Goal: Transaction & Acquisition: Purchase product/service

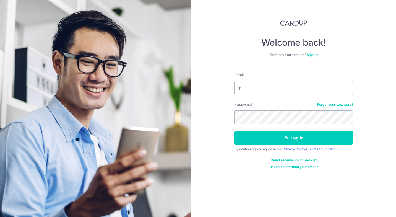
type input "ron_andante@Yahoo.co.uk"
click at [234, 131] on button "Log in" at bounding box center [293, 138] width 119 height 14
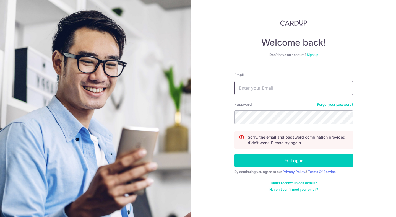
click at [246, 94] on input "Email" at bounding box center [293, 88] width 119 height 14
click at [275, 89] on input "ron_andante@Yahoo.co.uk" at bounding box center [293, 88] width 119 height 14
type input "ron_andante@yahoo.co.uk"
click at [234, 153] on button "Log in" at bounding box center [293, 160] width 119 height 14
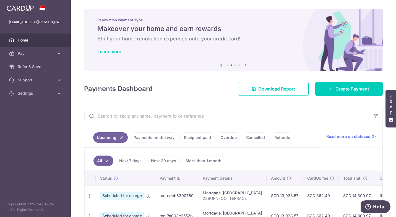
click at [39, 47] on link "Pay" at bounding box center [35, 53] width 71 height 13
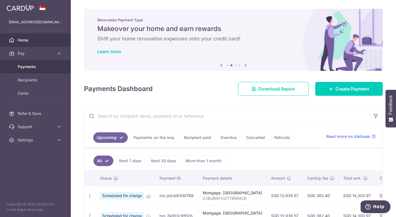
click at [30, 64] on span "Payments" at bounding box center [36, 67] width 36 height 6
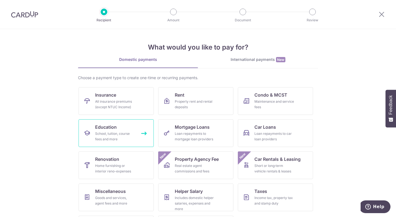
click at [100, 133] on div "School, tuition, course fees and more" at bounding box center [115, 136] width 40 height 11
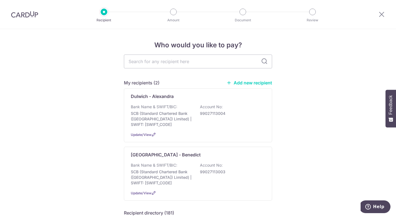
click at [163, 128] on div "Dulwich - Alexandra Bank Name & SWIFT/BIC: SCB (Standard Chartered Bank (Singap…" at bounding box center [198, 115] width 148 height 54
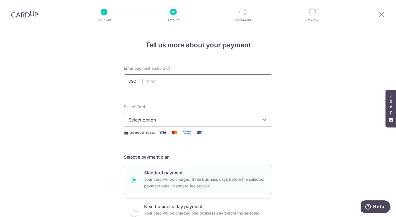
click at [178, 77] on input "text" at bounding box center [198, 81] width 148 height 14
type input "14,500.00"
click at [139, 115] on button "Select option" at bounding box center [198, 120] width 148 height 14
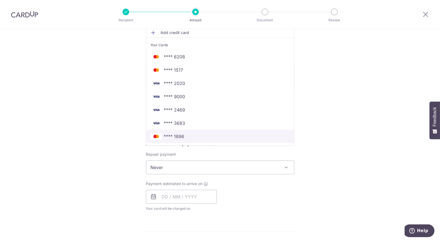
scroll to position [103, 0]
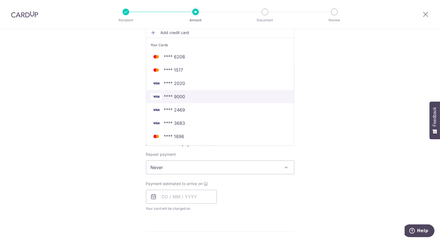
click at [169, 93] on span "**** 9000" at bounding box center [174, 96] width 21 height 7
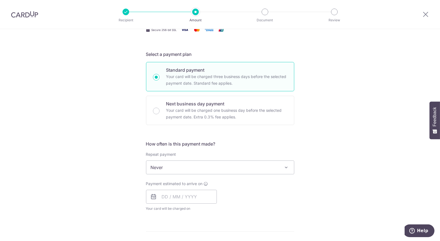
click at [156, 111] on input "Next business day payment Your card will be charged one business day before the…" at bounding box center [156, 111] width 7 height 7
radio input "true"
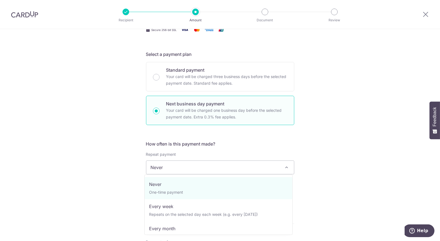
click at [185, 168] on span "Never" at bounding box center [220, 167] width 148 height 13
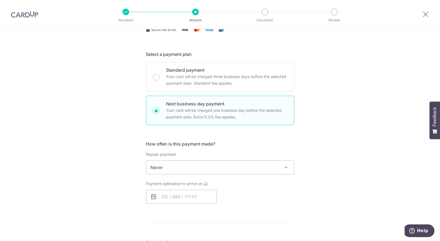
click at [106, 172] on div "Tell us more about your payment Enter payment amount SGD 14,500.00 14500.00 Sel…" at bounding box center [220, 185] width 440 height 519
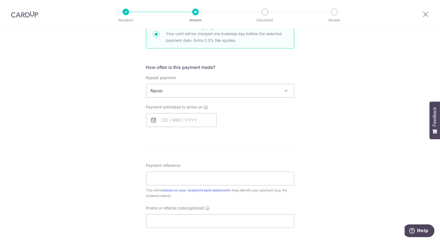
scroll to position [189, 0]
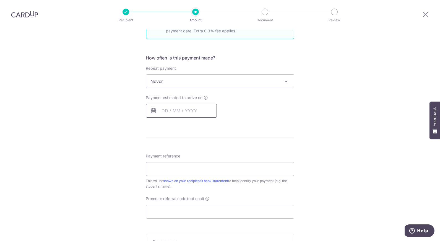
click at [173, 111] on input "text" at bounding box center [181, 111] width 71 height 14
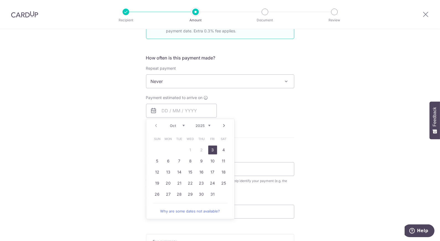
drag, startPoint x: 210, startPoint y: 151, endPoint x: 338, endPoint y: 117, distance: 132.4
click at [210, 151] on link "3" at bounding box center [212, 149] width 9 height 9
type input "03/10/2025"
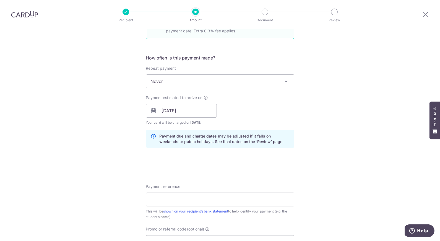
click at [339, 117] on div "Tell us more about your payment Enter payment amount SGD 14,500.00 14500.00 Sel…" at bounding box center [220, 115] width 440 height 550
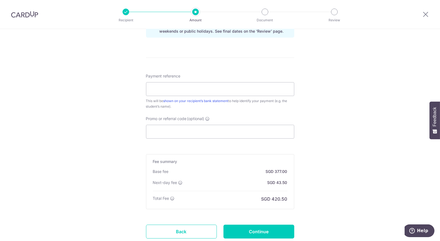
scroll to position [299, 0]
click at [158, 91] on input "Payment reference" at bounding box center [220, 89] width 148 height 14
click at [161, 89] on input "Payment reference" at bounding box center [220, 89] width 148 height 14
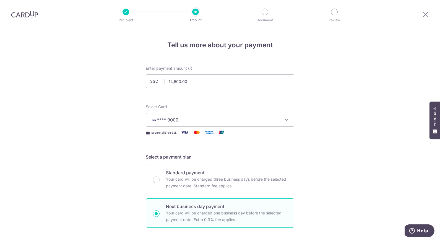
scroll to position [0, 0]
drag, startPoint x: 205, startPoint y: 86, endPoint x: 87, endPoint y: 81, distance: 117.3
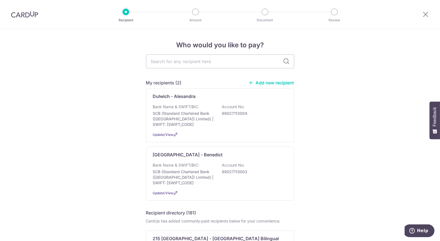
click at [220, 137] on div "Dulwich - Alexandra Bank Name & SWIFT/BIC: SCB (Standard Chartered Bank (Singap…" at bounding box center [220, 115] width 148 height 54
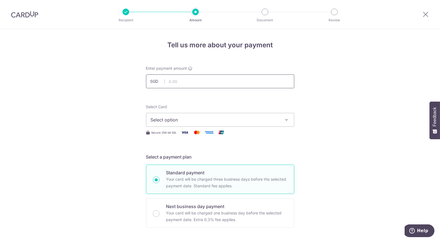
paste input "14,500.00"
drag, startPoint x: 191, startPoint y: 82, endPoint x: 179, endPoint y: 121, distance: 41.1
type input "14,500.00"
click at [179, 121] on span "Select option" at bounding box center [215, 119] width 129 height 7
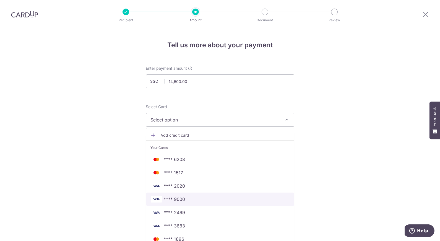
click at [179, 197] on span "**** 9000" at bounding box center [174, 199] width 21 height 7
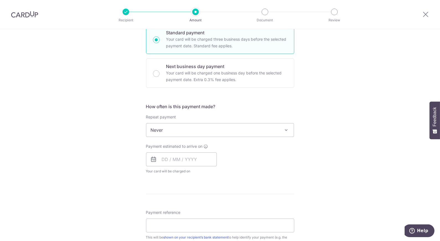
scroll to position [140, 0]
click at [178, 81] on p "Your card will be charged one business day before the selected payment date. Ex…" at bounding box center [226, 75] width 121 height 13
click at [160, 77] on input "Next business day payment Your card will be charged one business day before the…" at bounding box center [156, 73] width 7 height 7
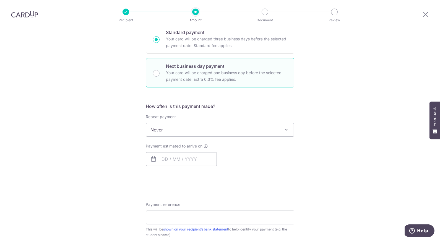
radio input "false"
radio input "true"
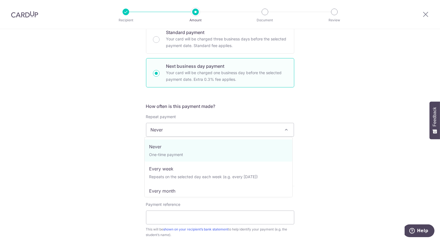
click at [185, 124] on span "Never" at bounding box center [220, 129] width 148 height 13
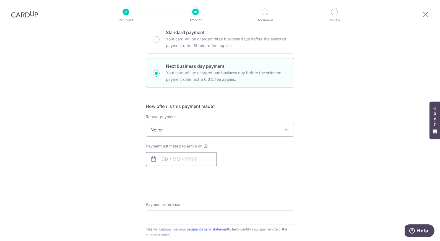
click at [163, 158] on input "text" at bounding box center [181, 159] width 71 height 14
click at [212, 198] on link "3" at bounding box center [212, 198] width 9 height 9
type input "[DATE]"
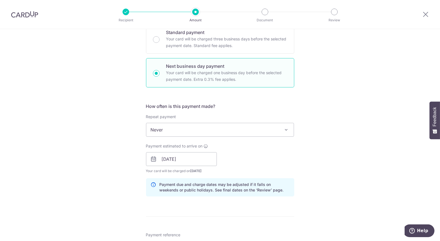
click at [287, 184] on p "Payment due and charge dates may be adjusted if it falls on weekends or public …" at bounding box center [225, 187] width 130 height 11
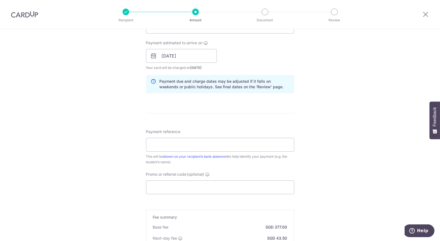
scroll to position [251, 0]
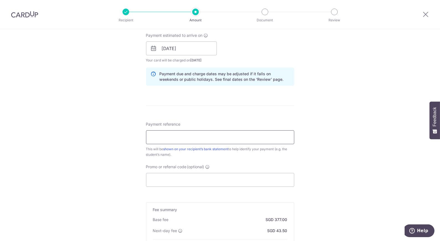
click at [227, 138] on input "Payment reference" at bounding box center [220, 137] width 148 height 14
drag, startPoint x: 221, startPoint y: 139, endPoint x: 116, endPoint y: 170, distance: 110.5
click at [116, 170] on div "Tell us more about your payment Enter payment amount SGD 14,500.00 14500.00 Sel…" at bounding box center [220, 53] width 440 height 550
type input "Get225"
click at [344, 120] on div "Tell us more about your payment Enter payment amount SGD 14,500.00 14500.00 Sel…" at bounding box center [220, 53] width 440 height 550
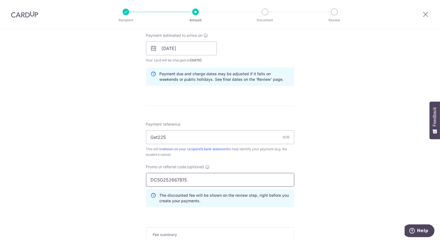
drag, startPoint x: 160, startPoint y: 181, endPoint x: 385, endPoint y: 183, distance: 224.5
click at [385, 183] on div "Tell us more about your payment Enter payment amount SGD 14,500.00 14500.00 Sel…" at bounding box center [220, 65] width 440 height 574
type input "DCSG252667815"
click at [385, 183] on div "Tell us more about your payment Enter payment amount SGD 14,500.00 14500.00 Sel…" at bounding box center [220, 65] width 440 height 574
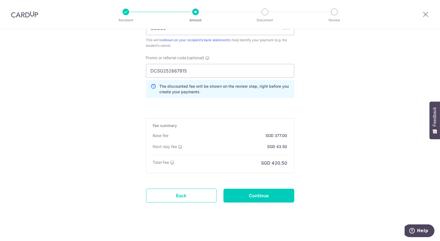
scroll to position [361, 0]
drag, startPoint x: 194, startPoint y: 64, endPoint x: 101, endPoint y: 75, distance: 93.6
click at [154, 32] on input "Get225" at bounding box center [220, 27] width 148 height 14
paste input "DCSG252667815"
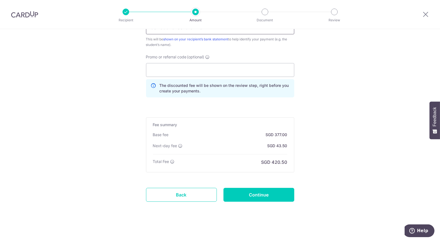
scroll to position [355, 0]
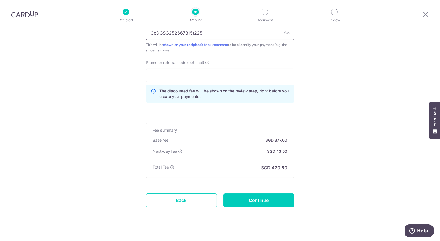
type input "GeDCSG252667815t225"
click at [158, 72] on input "Promo or referral code (optional)" at bounding box center [220, 76] width 148 height 14
type input "get225"
click at [245, 198] on input "Continue" at bounding box center [258, 200] width 71 height 14
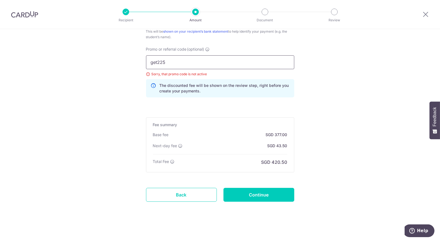
drag, startPoint x: 157, startPoint y: 61, endPoint x: 116, endPoint y: 64, distance: 41.3
type input "OFF25"
click at [266, 194] on input "Continue" at bounding box center [258, 195] width 71 height 14
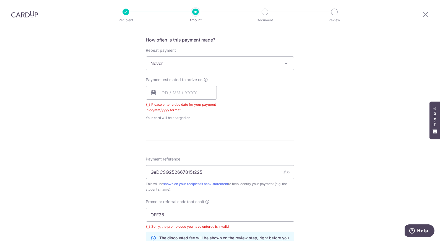
scroll to position [205, 0]
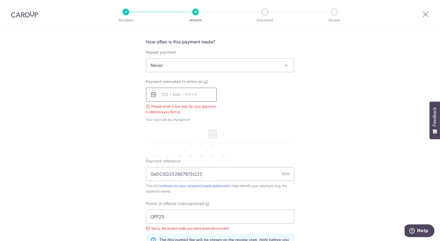
click at [175, 93] on input "text" at bounding box center [181, 95] width 71 height 14
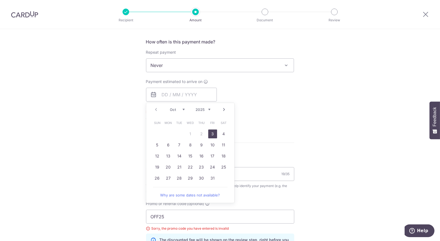
click at [210, 134] on link "3" at bounding box center [212, 133] width 9 height 9
type input "[DATE]"
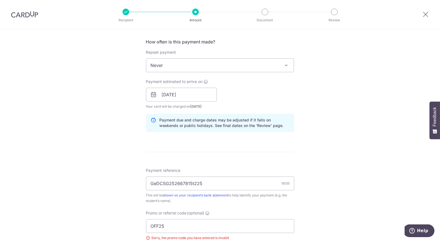
click at [334, 153] on div "Tell us more about your payment Enter payment amount SGD 14,500.00 14500.00 Sel…" at bounding box center [220, 115] width 440 height 582
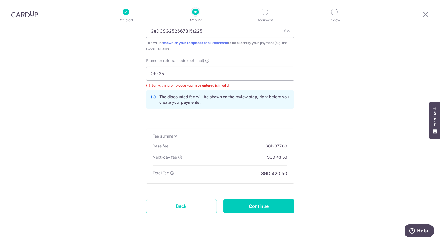
scroll to position [368, 0]
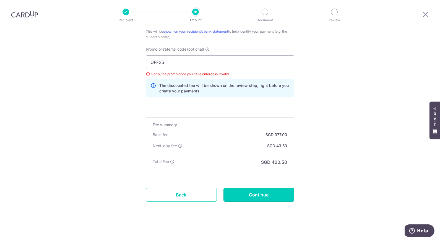
click at [254, 197] on input "Continue" at bounding box center [258, 195] width 71 height 14
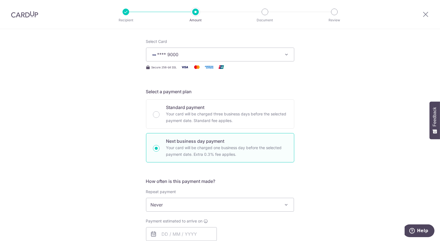
scroll to position [66, 0]
click at [260, 56] on span "**** 9000" at bounding box center [215, 54] width 129 height 7
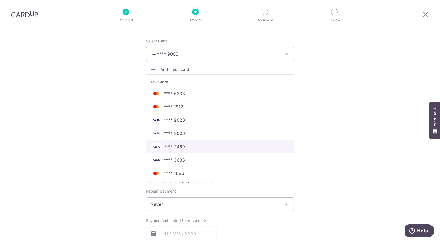
click at [179, 145] on span "**** 2469" at bounding box center [174, 146] width 21 height 7
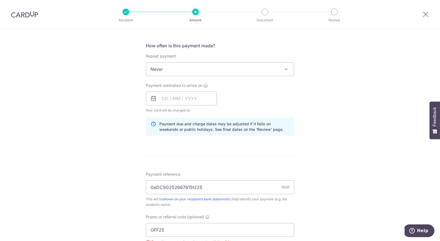
scroll to position [201, 0]
click at [171, 95] on input "text" at bounding box center [181, 98] width 71 height 14
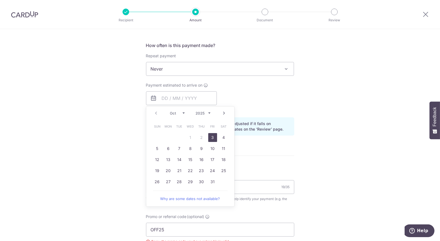
click at [209, 135] on link "3" at bounding box center [212, 137] width 9 height 9
type input "[DATE]"
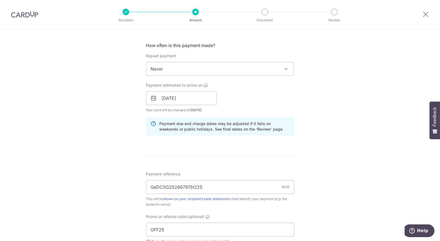
click at [111, 207] on div "Tell us more about your payment Enter payment amount SGD 14,500.00 14500.00 Sel…" at bounding box center [220, 119] width 440 height 582
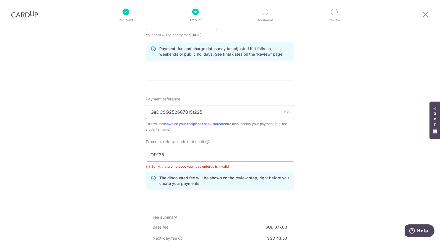
scroll to position [299, 0]
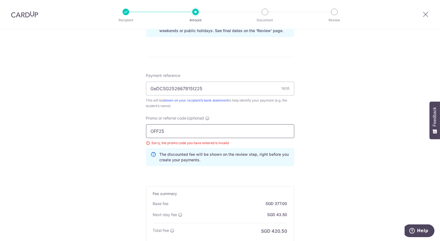
click at [177, 134] on input "OFF25" at bounding box center [220, 131] width 148 height 14
drag, startPoint x: 156, startPoint y: 86, endPoint x: 123, endPoint y: 86, distance: 32.9
click at [123, 86] on div "Tell us more about your payment Enter payment amount SGD 14,500.00 14500.00 Sel…" at bounding box center [220, 21] width 440 height 582
type input "DCSG252667815"
drag, startPoint x: 169, startPoint y: 133, endPoint x: 99, endPoint y: 124, distance: 70.7
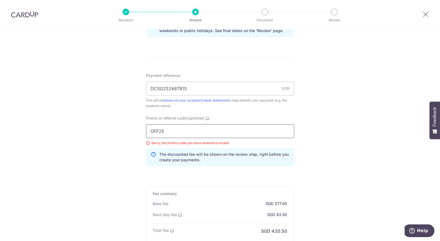
click at [99, 124] on div "Tell us more about your payment Enter payment amount SGD 14,500.00 14500.00 Sel…" at bounding box center [220, 21] width 440 height 582
type input "ocbc195"
click at [100, 198] on div "Tell us more about your payment Enter payment amount SGD 14,500.00 14500.00 Sel…" at bounding box center [220, 21] width 440 height 582
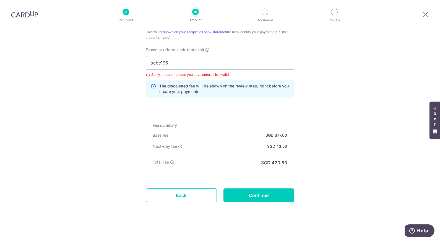
scroll to position [368, 0]
click at [259, 194] on input "Continue" at bounding box center [258, 195] width 71 height 14
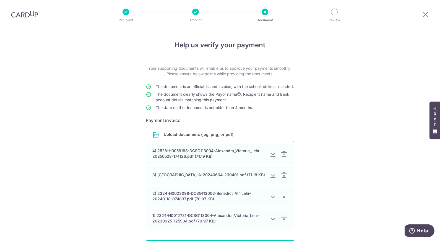
click at [198, 138] on input "file" at bounding box center [220, 134] width 148 height 14
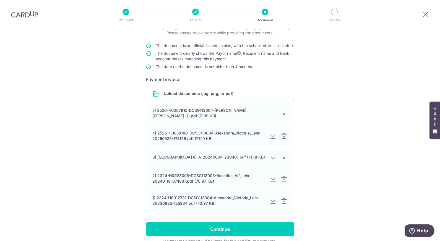
scroll to position [75, 0]
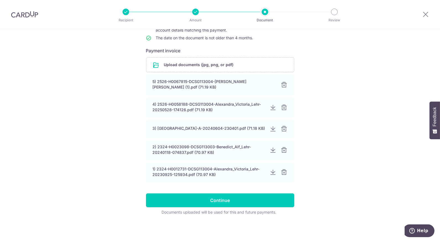
click at [212, 201] on input "Continue" at bounding box center [220, 200] width 148 height 14
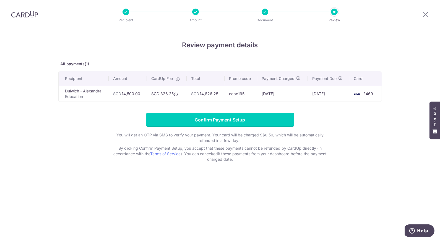
click at [206, 119] on input "Confirm Payment Setup" at bounding box center [220, 120] width 148 height 14
